Goal: Transaction & Acquisition: Purchase product/service

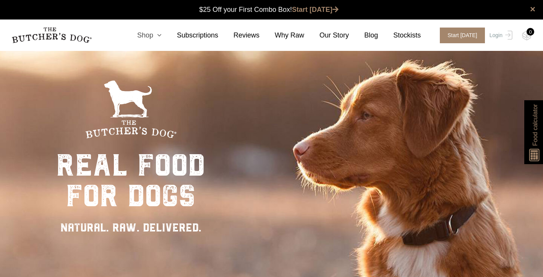
click at [156, 37] on icon at bounding box center [157, 35] width 8 height 7
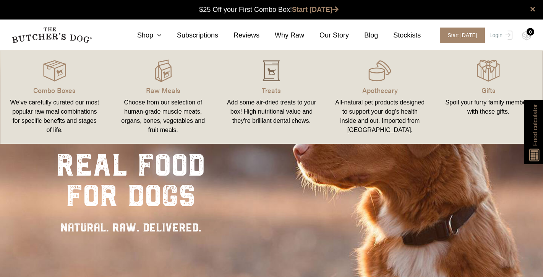
click at [271, 70] on img at bounding box center [271, 70] width 23 height 23
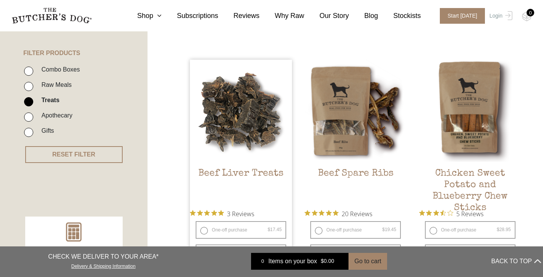
scroll to position [185, 0]
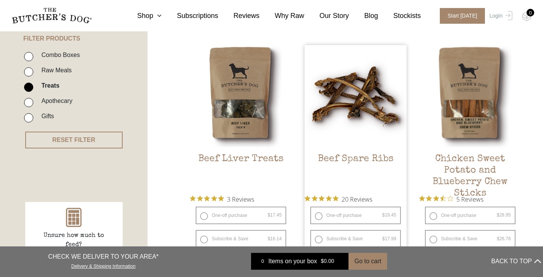
click at [339, 113] on img at bounding box center [356, 96] width 102 height 102
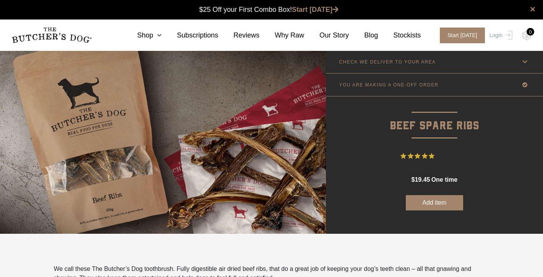
scroll to position [0, 0]
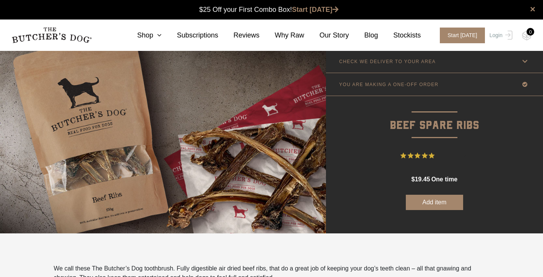
click at [447, 203] on button "Add item" at bounding box center [434, 202] width 57 height 15
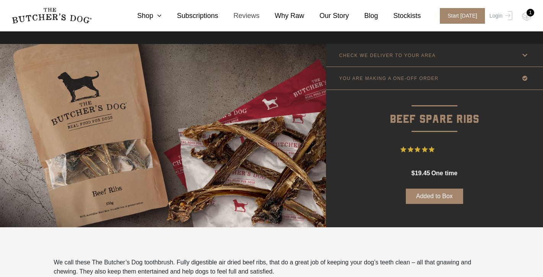
scroll to position [0, 0]
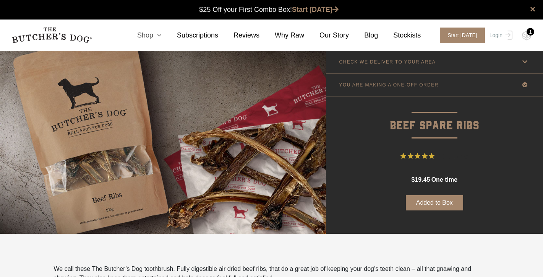
click at [158, 34] on icon at bounding box center [157, 35] width 8 height 7
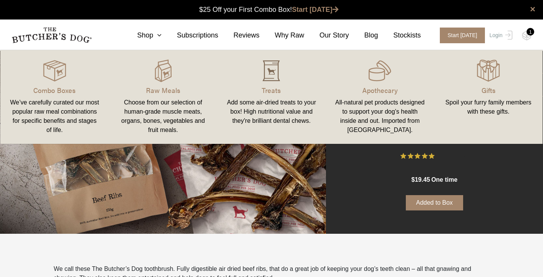
click at [275, 74] on img at bounding box center [271, 70] width 23 height 23
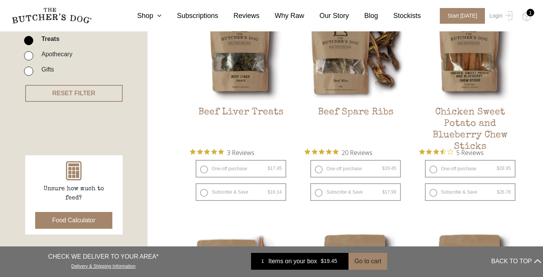
scroll to position [232, 0]
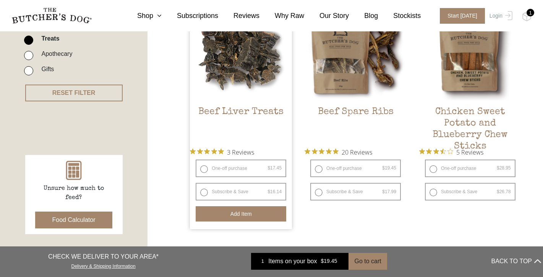
click at [236, 212] on button "Add item" at bounding box center [241, 213] width 91 height 15
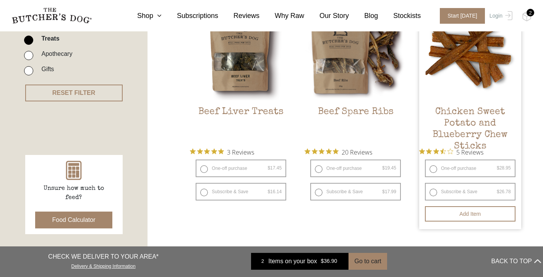
click at [436, 168] on label "One-off purchase $ 28.95 — or subscribe and save 7.5%" at bounding box center [470, 168] width 91 height 18
radio input "true"
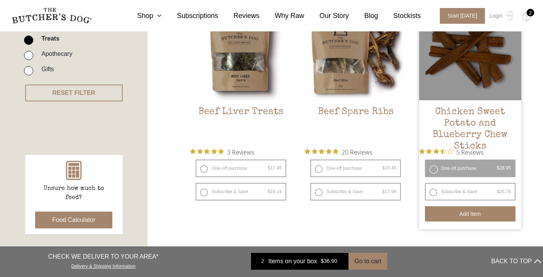
click at [445, 216] on button "Add item" at bounding box center [470, 213] width 91 height 15
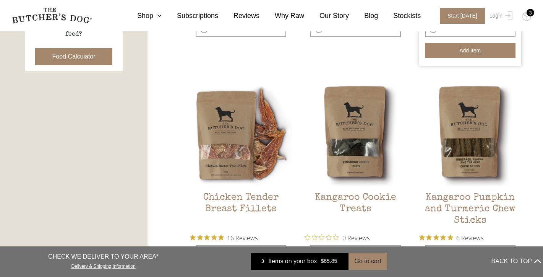
scroll to position [150, 0]
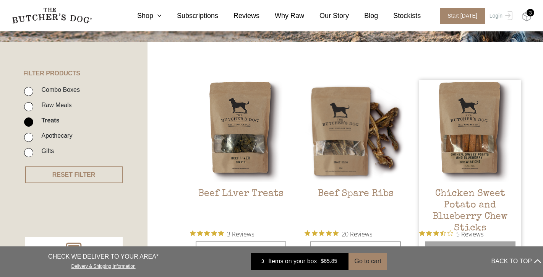
click at [529, 18] on img at bounding box center [527, 16] width 10 height 10
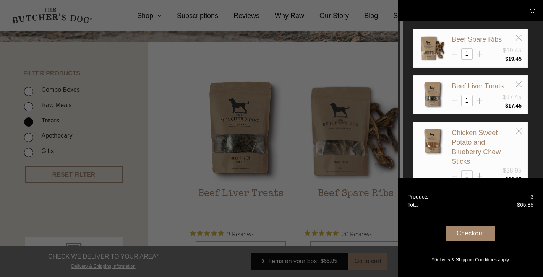
click at [481, 57] on icon at bounding box center [480, 54] width 6 height 6
type input "3"
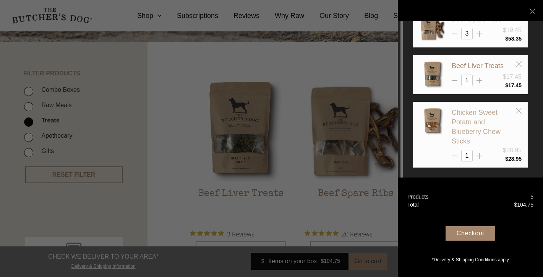
scroll to position [21, 0]
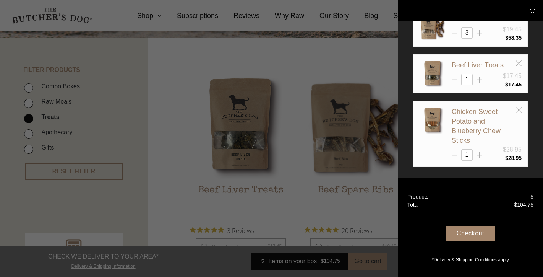
click at [473, 232] on div "Checkout" at bounding box center [471, 233] width 50 height 15
